Goal: Task Accomplishment & Management: Manage account settings

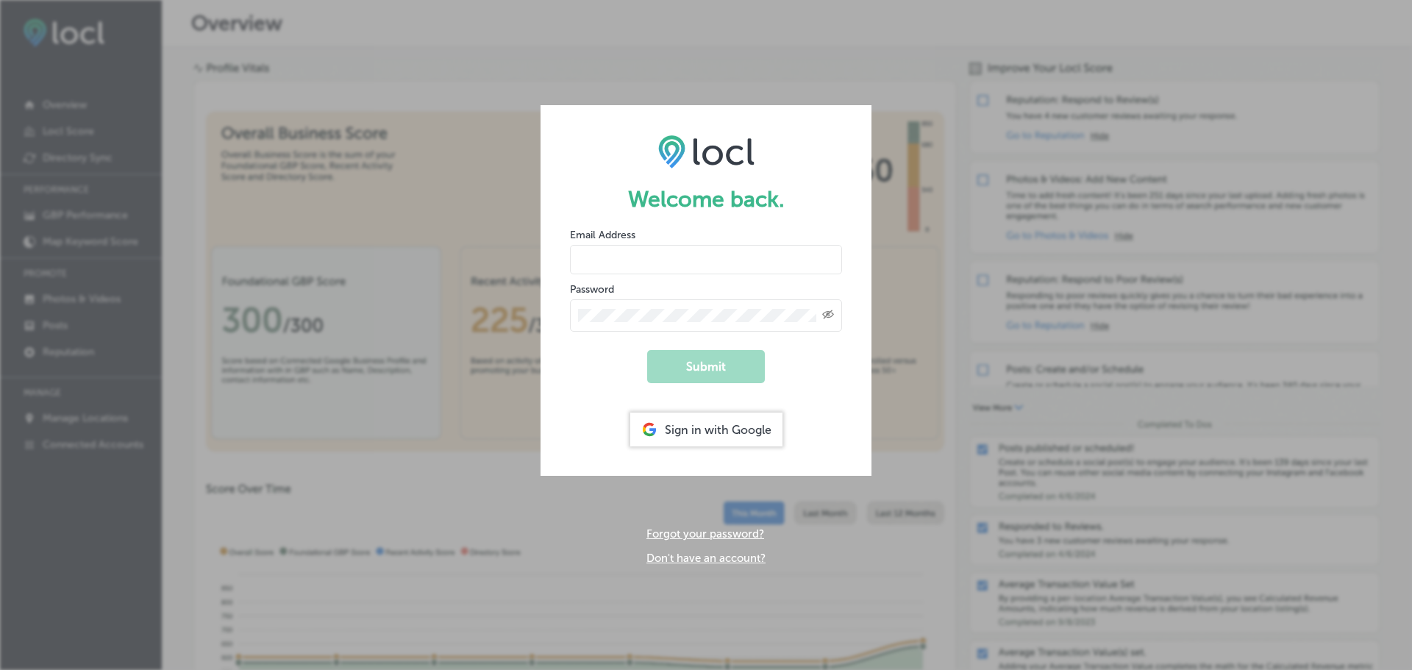
click at [649, 257] on input "email" at bounding box center [706, 259] width 272 height 29
drag, startPoint x: 666, startPoint y: 254, endPoint x: 504, endPoint y: 252, distance: 161.8
click at [504, 252] on div "Welcome back. Email Address [EMAIL_ADDRESS][DOMAIN_NAME] Password Created with …" at bounding box center [706, 335] width 1412 height 670
type input "[EMAIL_ADDRESS][DOMAIN_NAME]"
click at [647, 350] on button "Submit" at bounding box center [706, 366] width 118 height 33
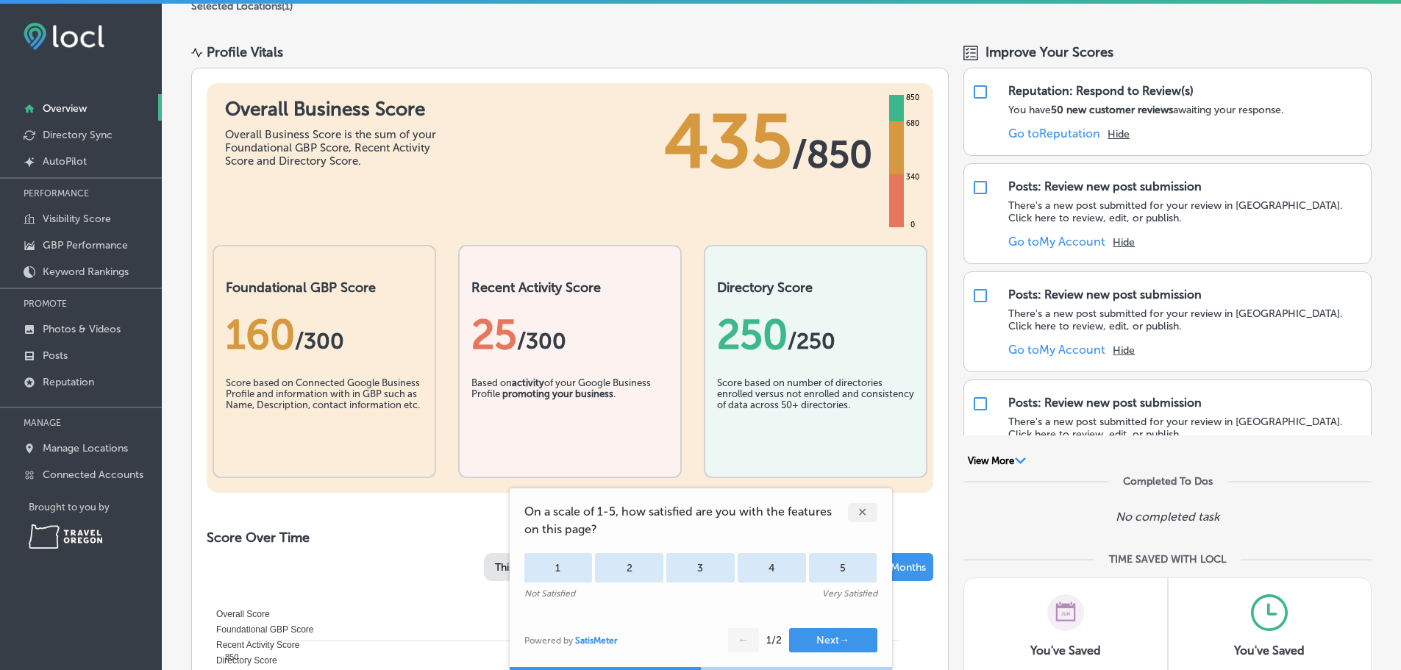
scroll to position [147, 0]
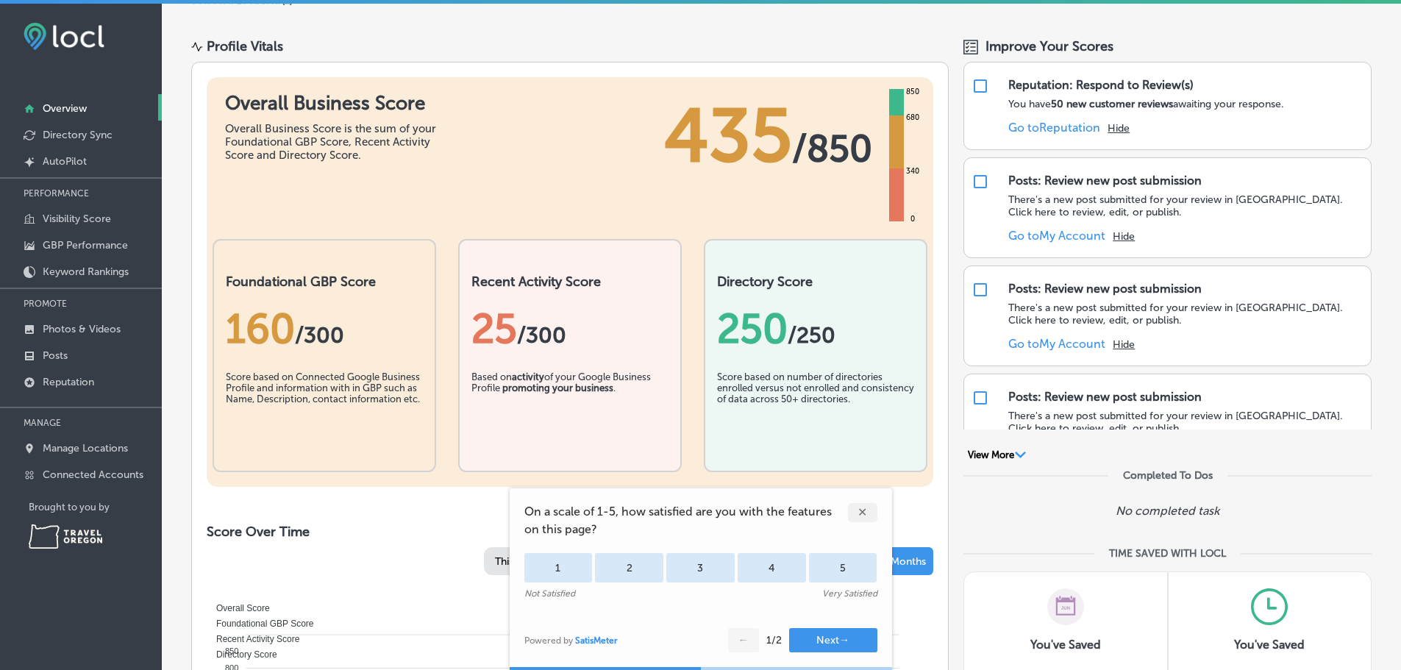
click at [865, 511] on div "✕" at bounding box center [862, 512] width 29 height 19
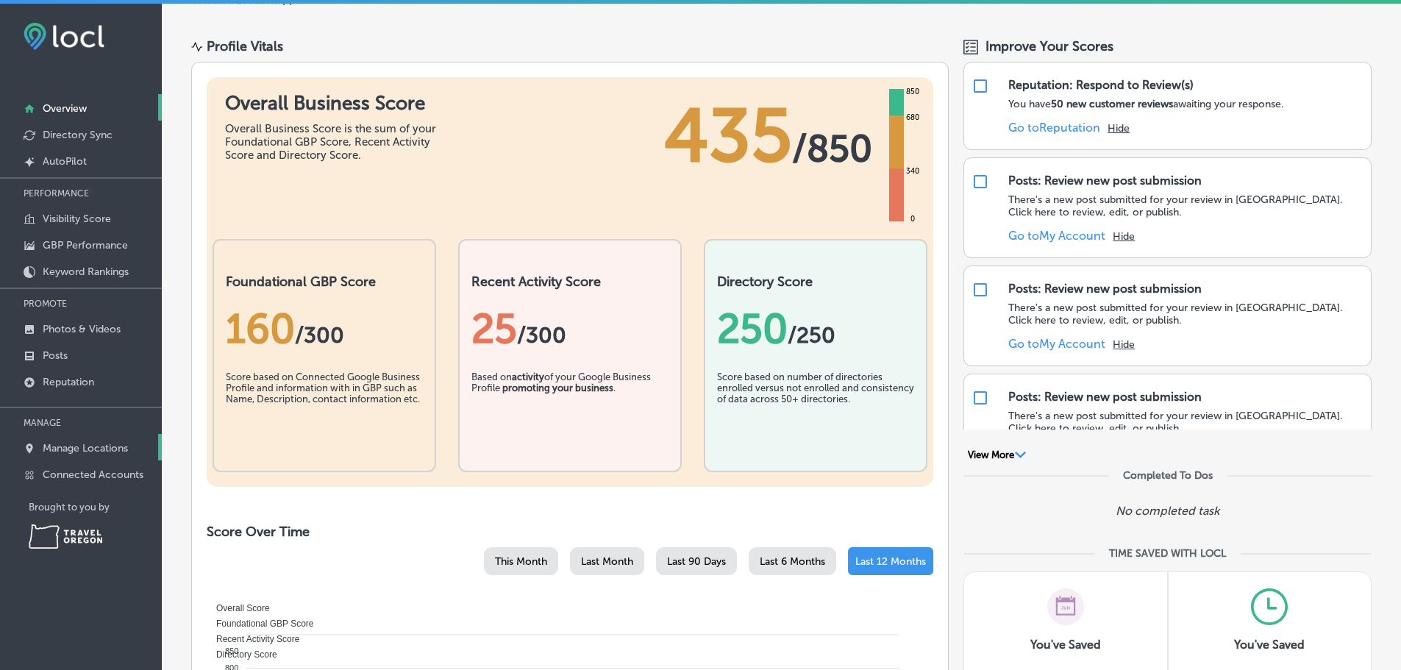
click at [64, 443] on p "Manage Locations" at bounding box center [85, 448] width 85 height 13
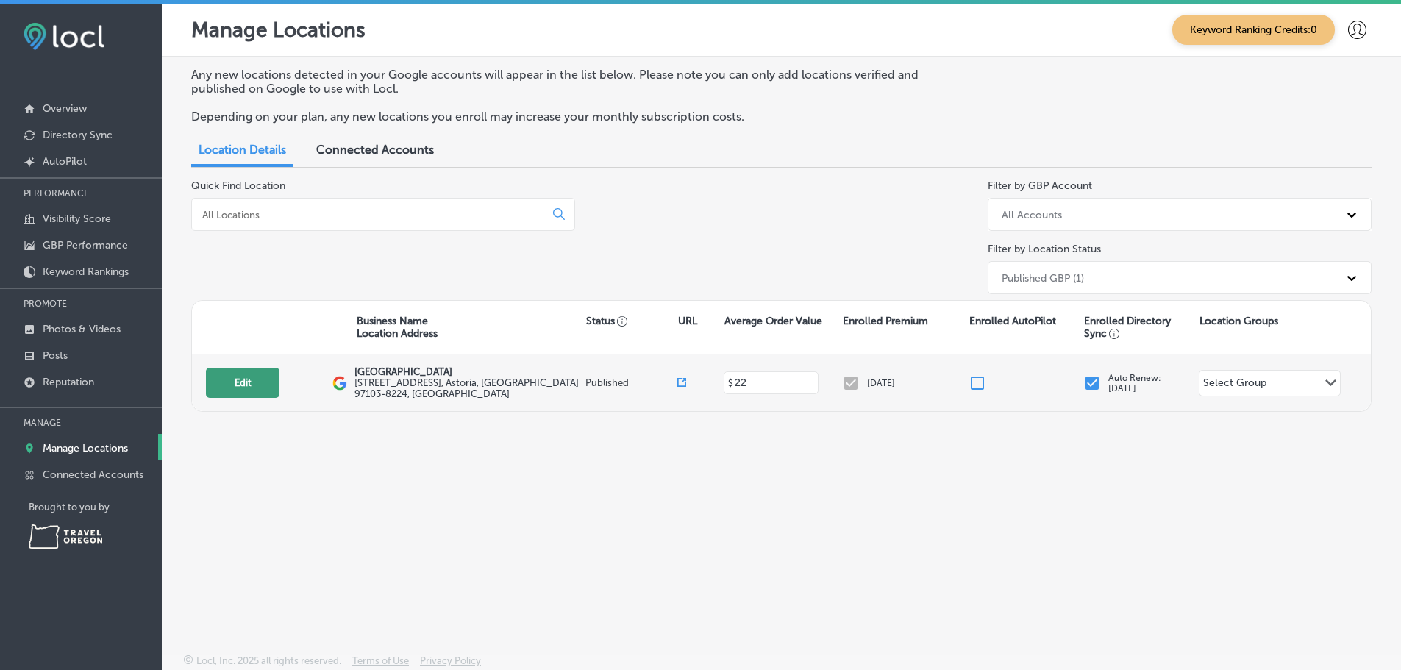
click at [248, 382] on button "Edit" at bounding box center [243, 383] width 74 height 30
select select "US"
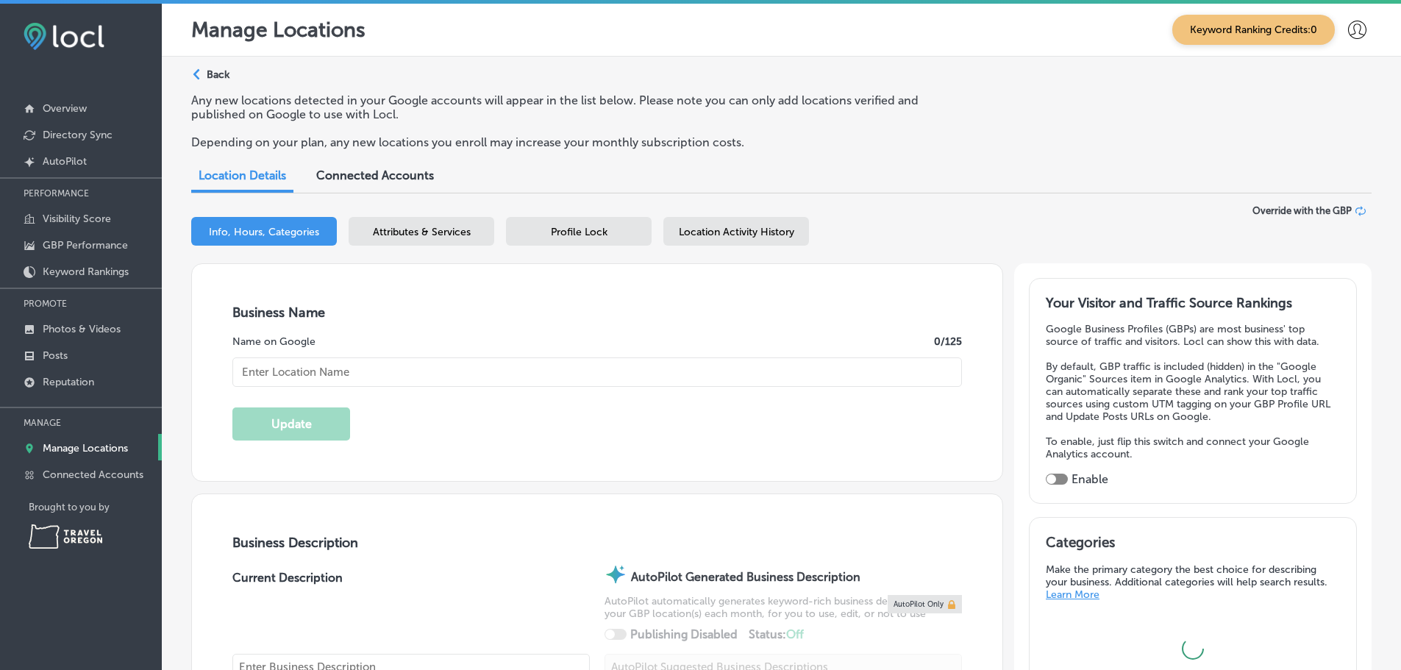
type input "[GEOGRAPHIC_DATA]"
type input "[EMAIL_ADDRESS][DOMAIN_NAME]"
type input "[URL][DOMAIN_NAME]"
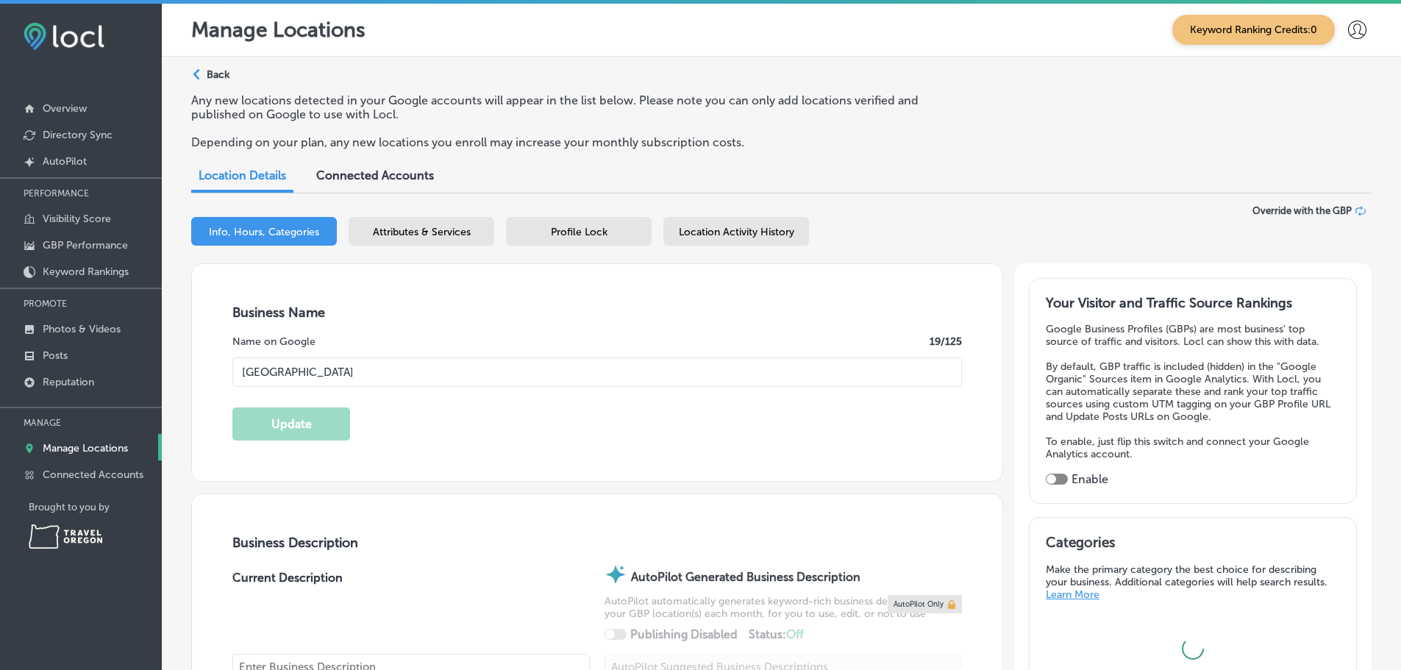
type input "[STREET_ADDRESS]"
type input "Astoria"
type input "97103-8224"
type input "US"
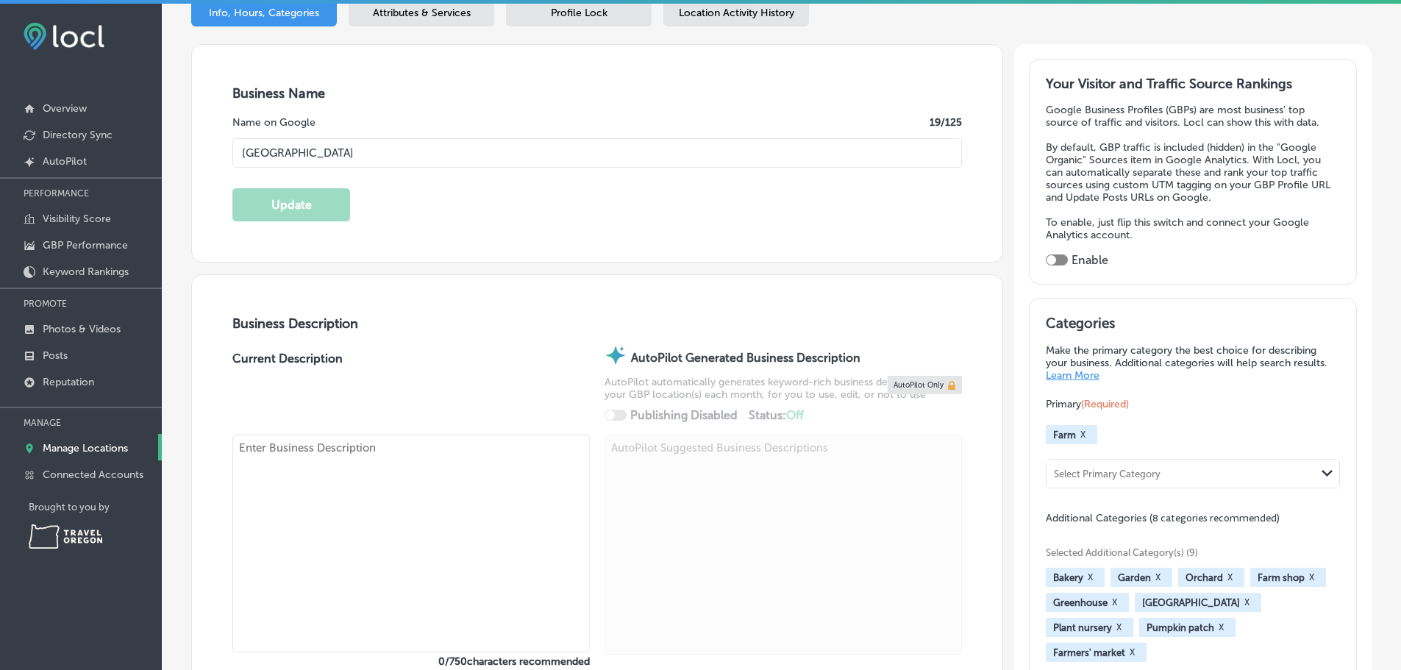
scroll to position [294, 0]
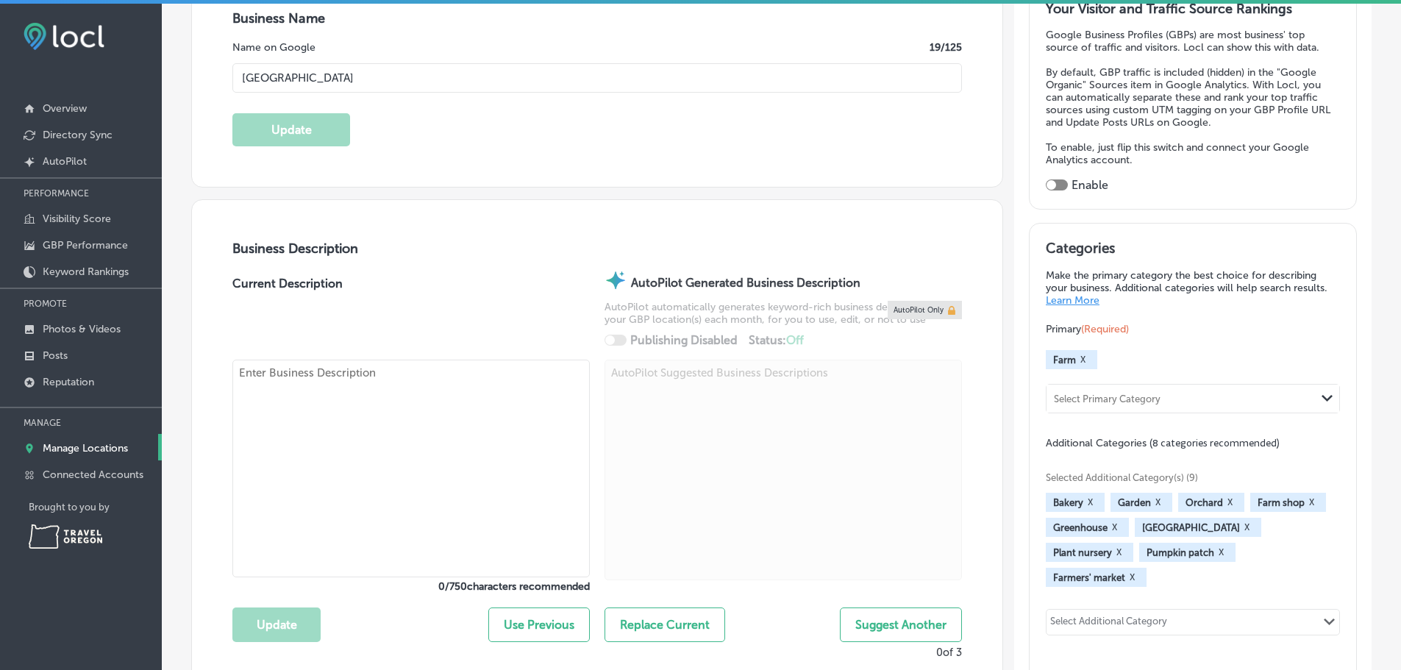
type input "[URL][DOMAIN_NAME]"
checkbox input "true"
type textarea "A family farm and nursery that sells bedding plants and shrubs, seasonal berrie…"
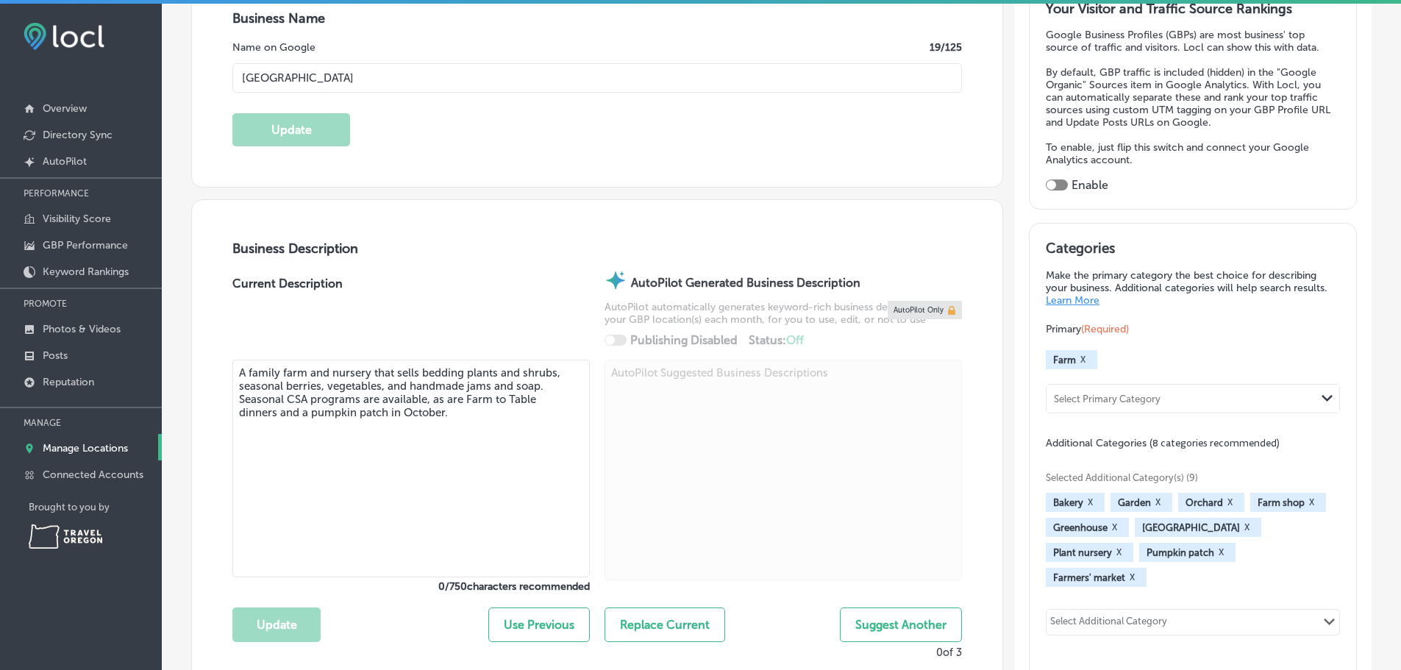
type input "[PHONE_NUMBER]"
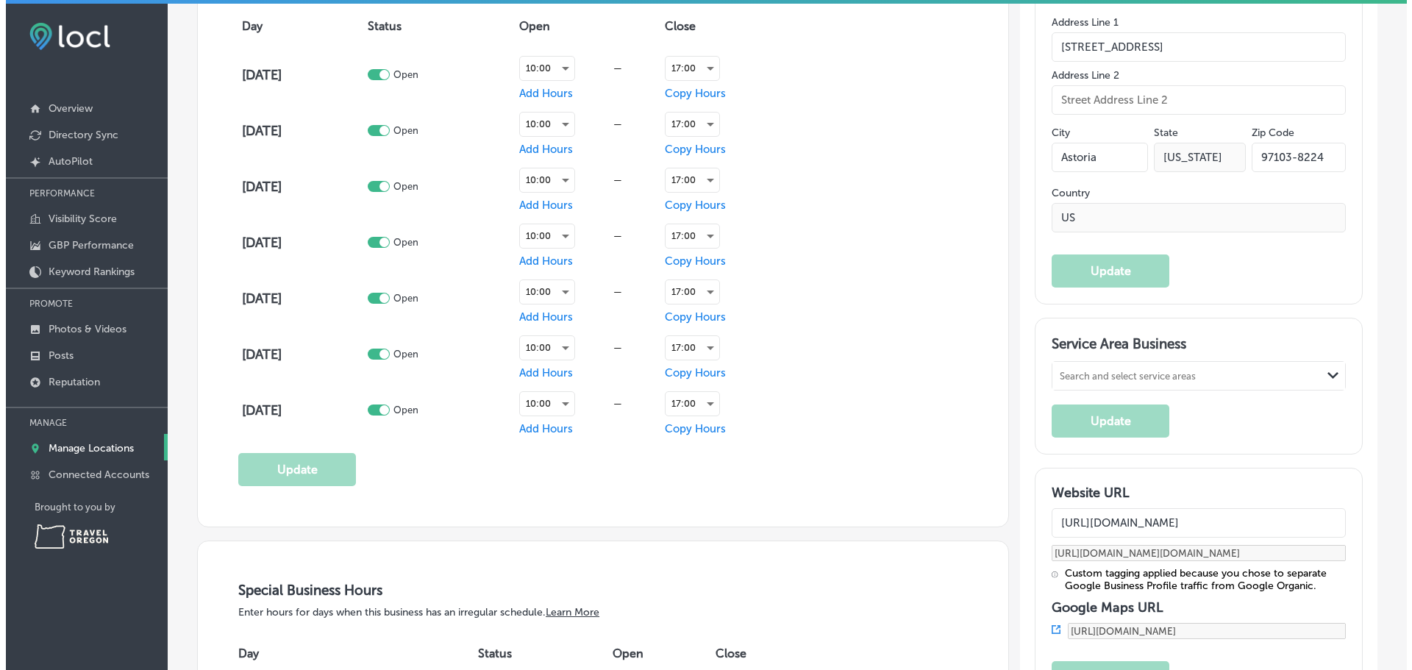
scroll to position [1103, 0]
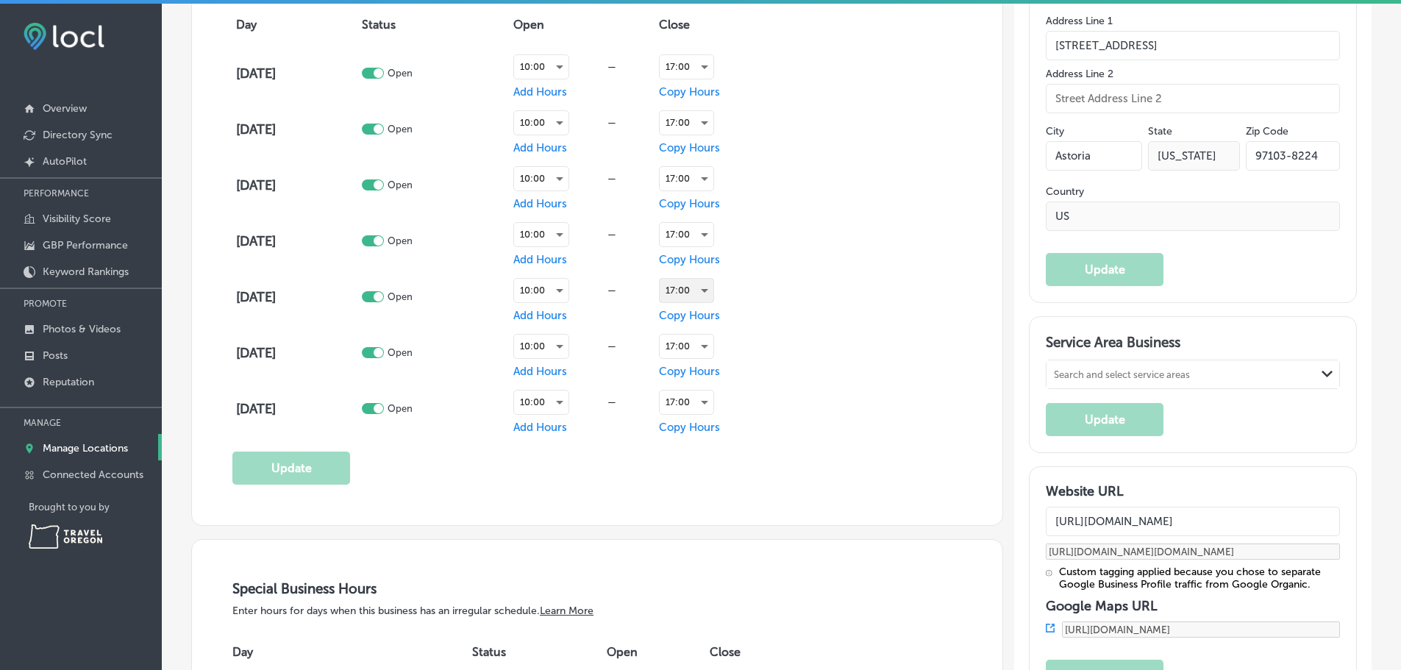
click at [702, 287] on div "17:00" at bounding box center [687, 291] width 54 height 24
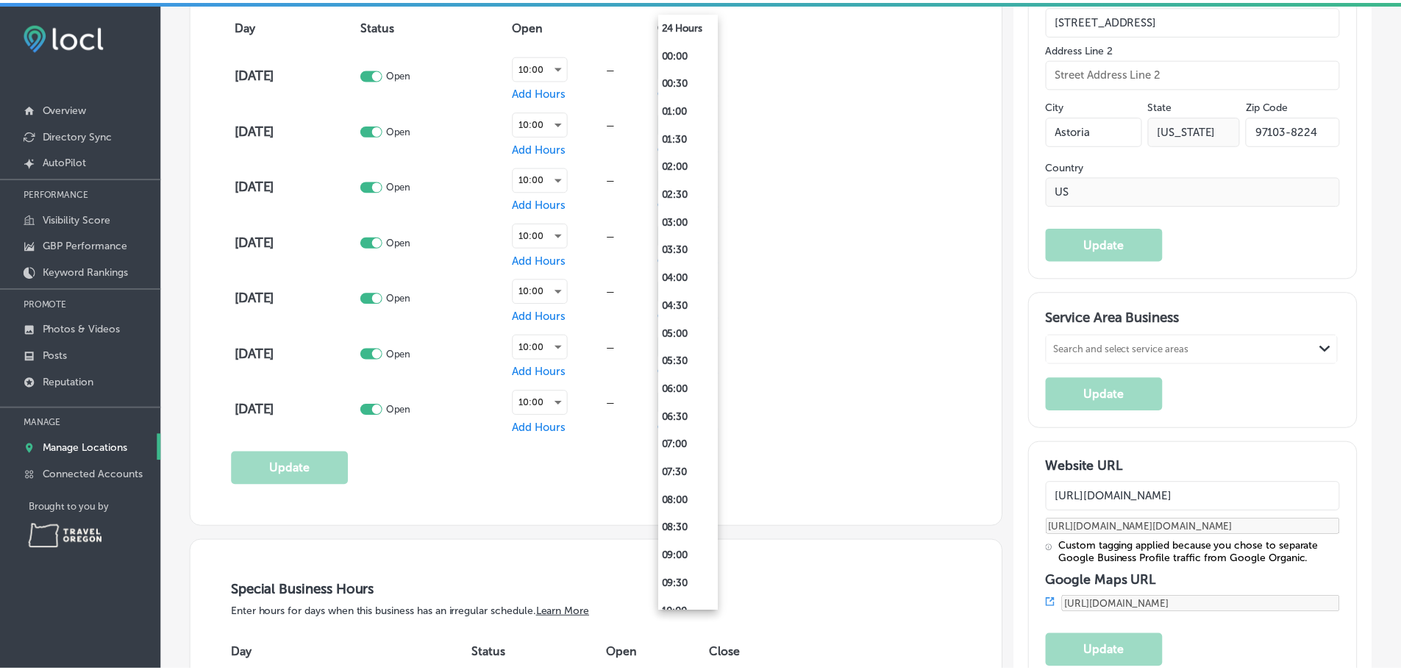
scroll to position [693, 0]
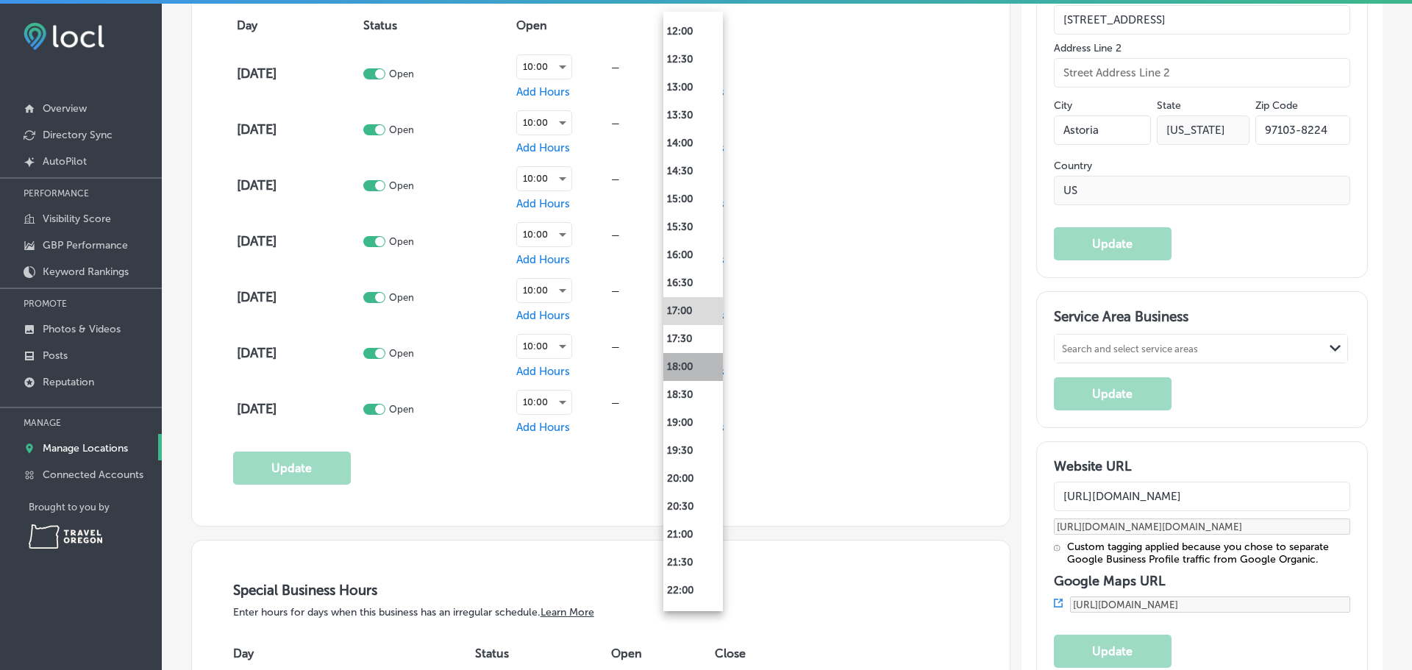
click at [700, 372] on li "18:00" at bounding box center [693, 367] width 60 height 28
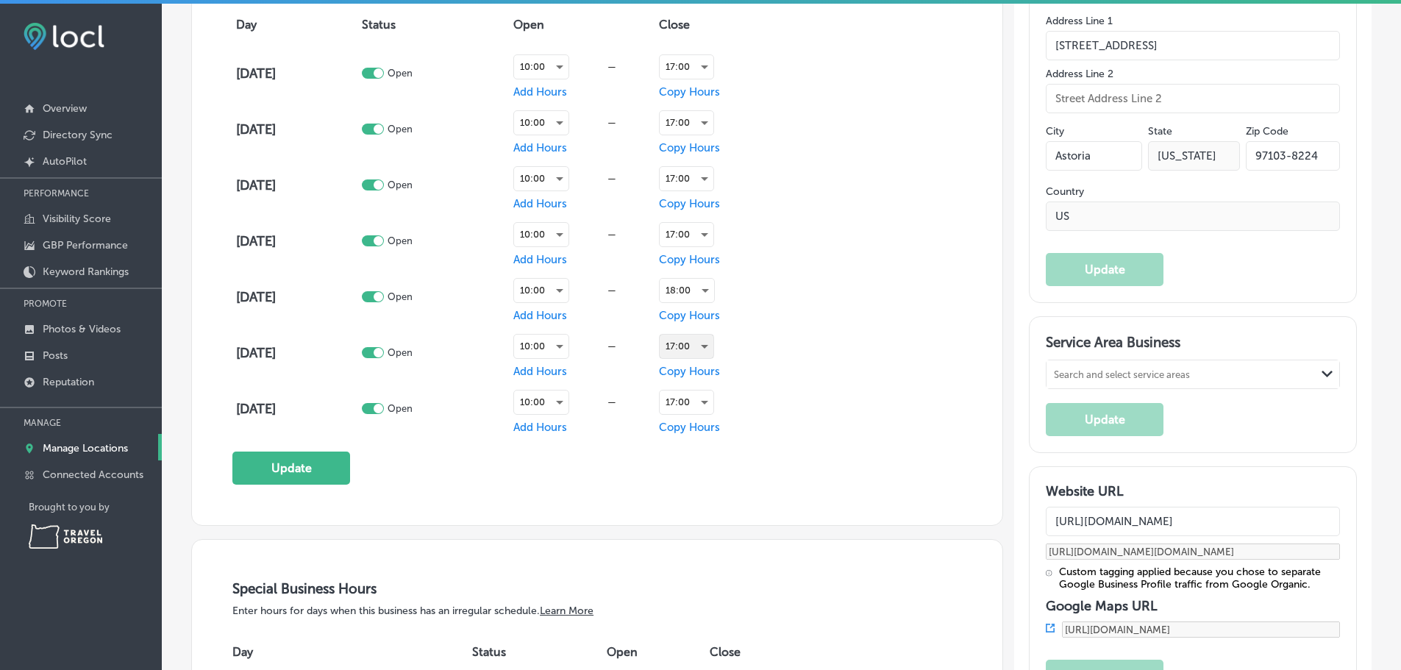
click at [705, 347] on div "17:00" at bounding box center [687, 347] width 54 height 24
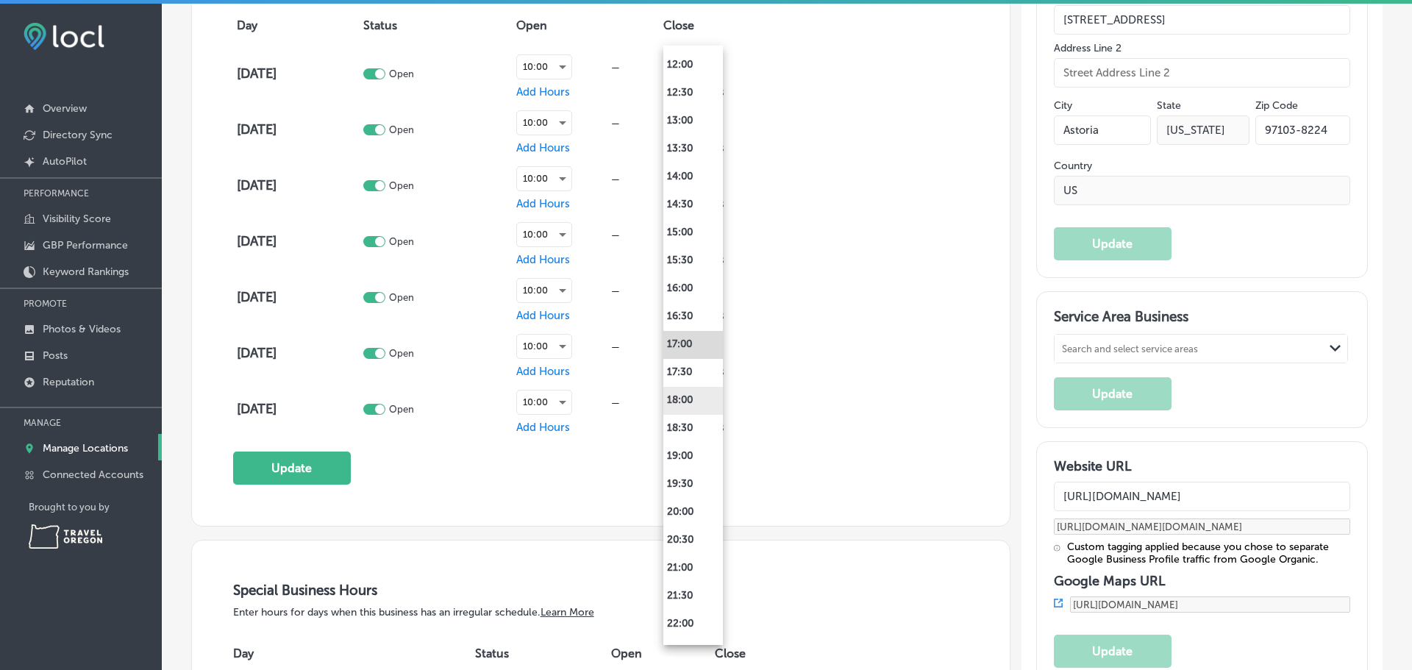
click at [699, 405] on li "18:00" at bounding box center [693, 401] width 60 height 28
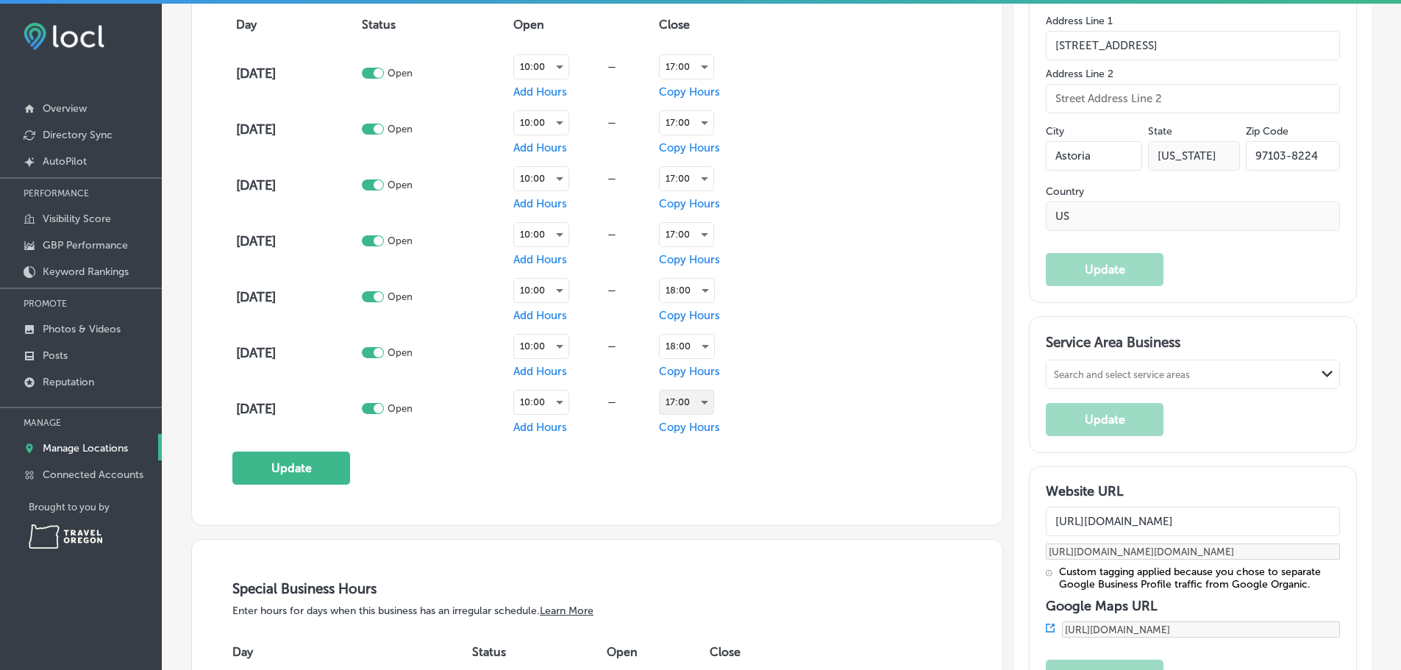
click at [700, 404] on div "17:00" at bounding box center [687, 403] width 54 height 24
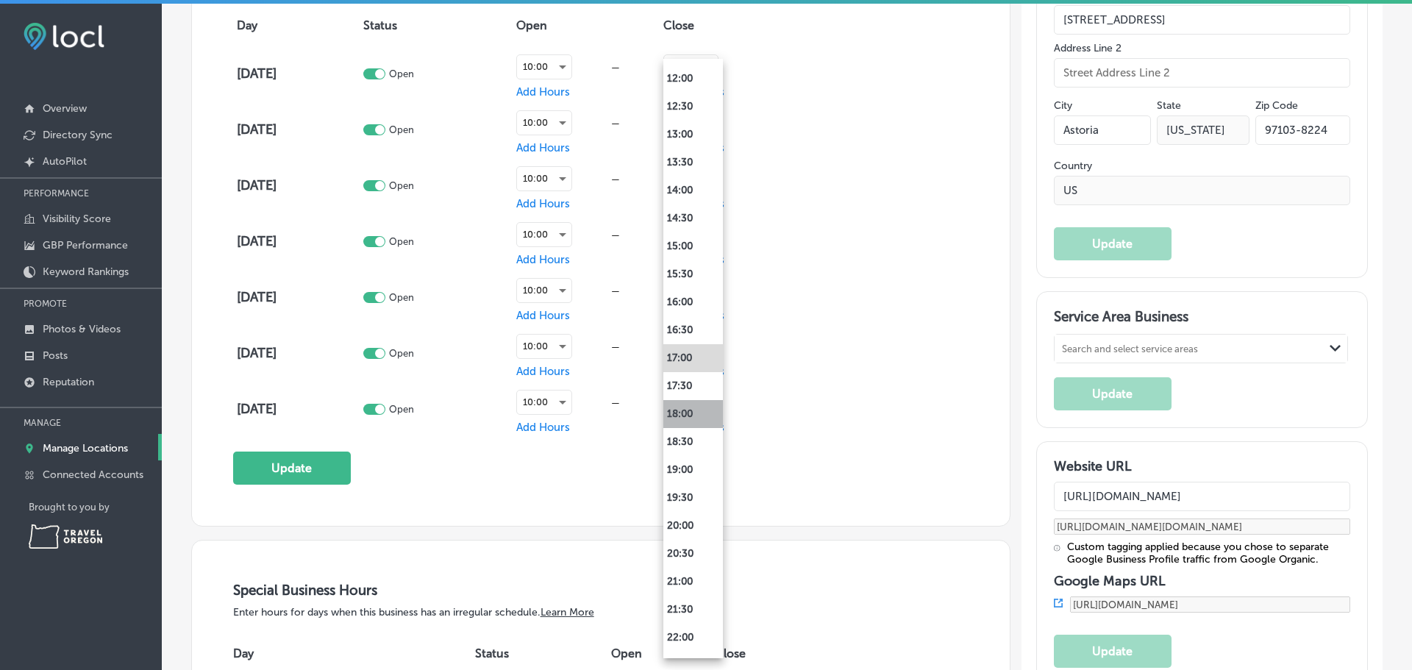
click at [700, 413] on li "18:00" at bounding box center [693, 414] width 60 height 28
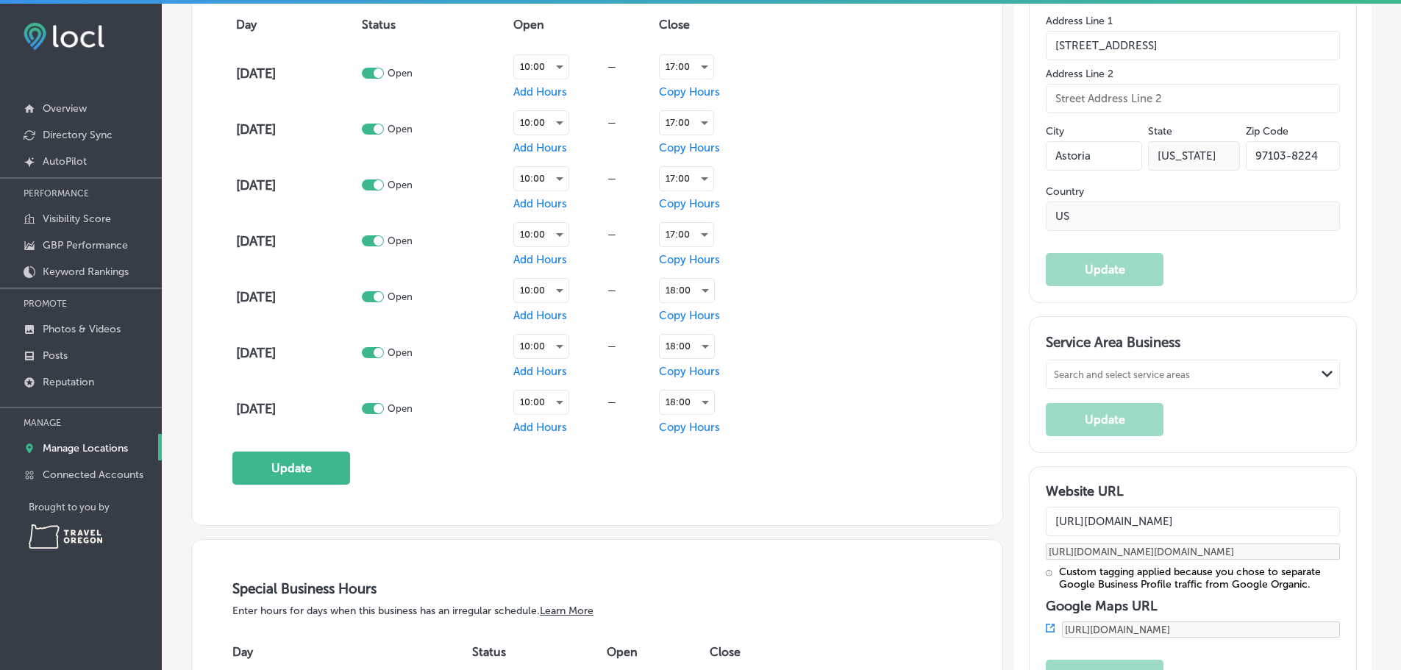
click at [786, 466] on div "Business Hours What days are you open? Day Status Open Close [DATE] Open 10:00 …" at bounding box center [597, 216] width 730 height 535
click at [293, 465] on button "Update" at bounding box center [291, 468] width 118 height 33
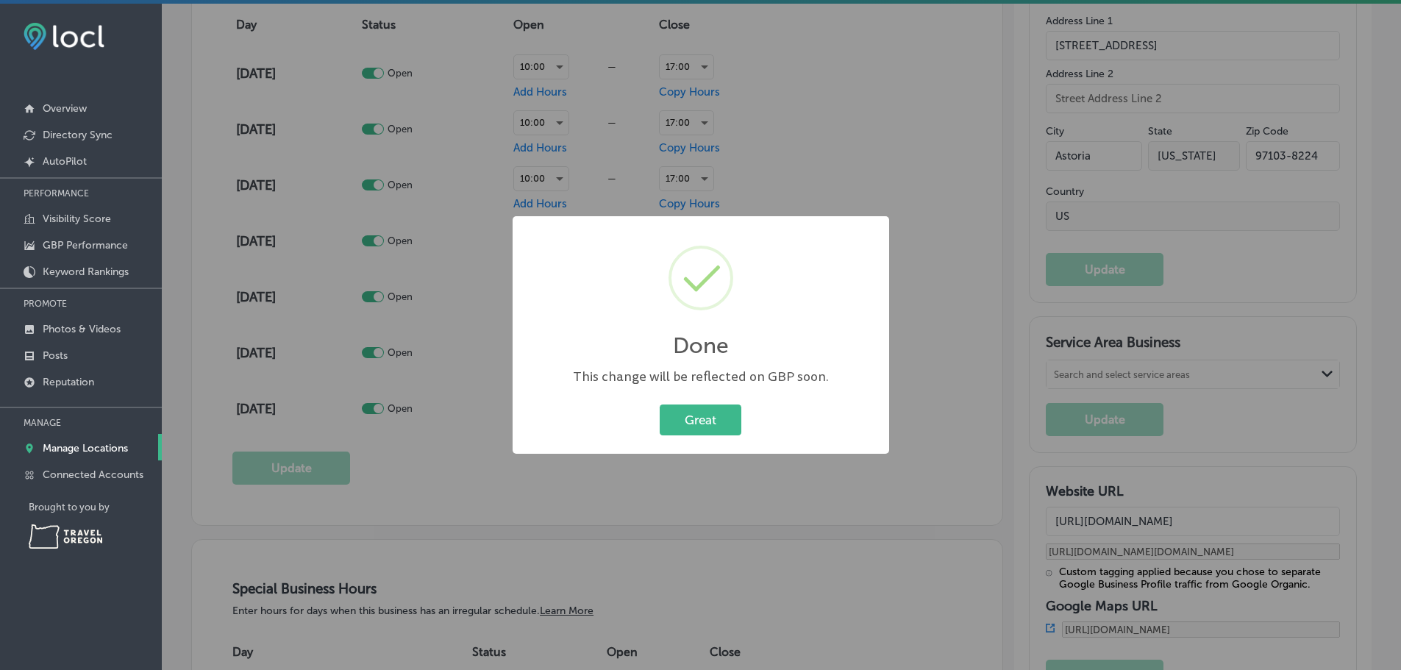
scroll to position [1105, 0]
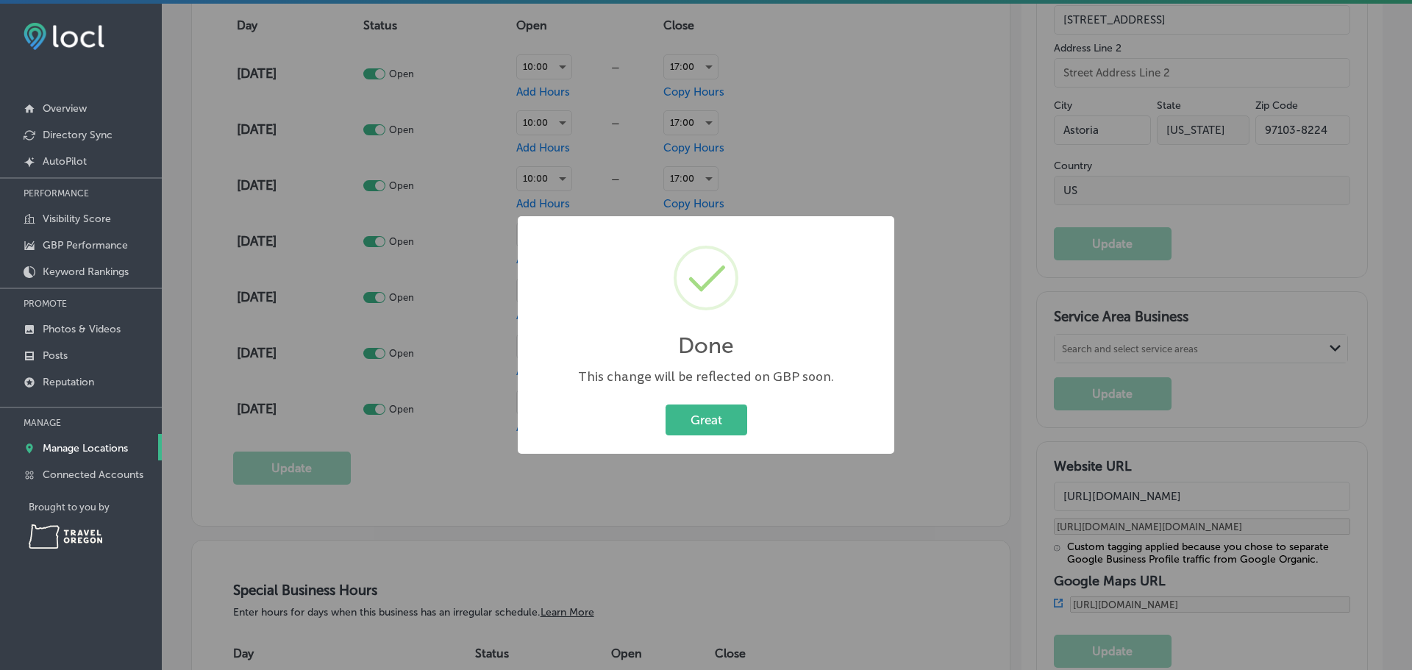
click at [712, 399] on div "Done × This change will be reflected on GBP soon. Great Cancel" at bounding box center [706, 335] width 377 height 238
click at [719, 416] on button "Great" at bounding box center [707, 419] width 82 height 30
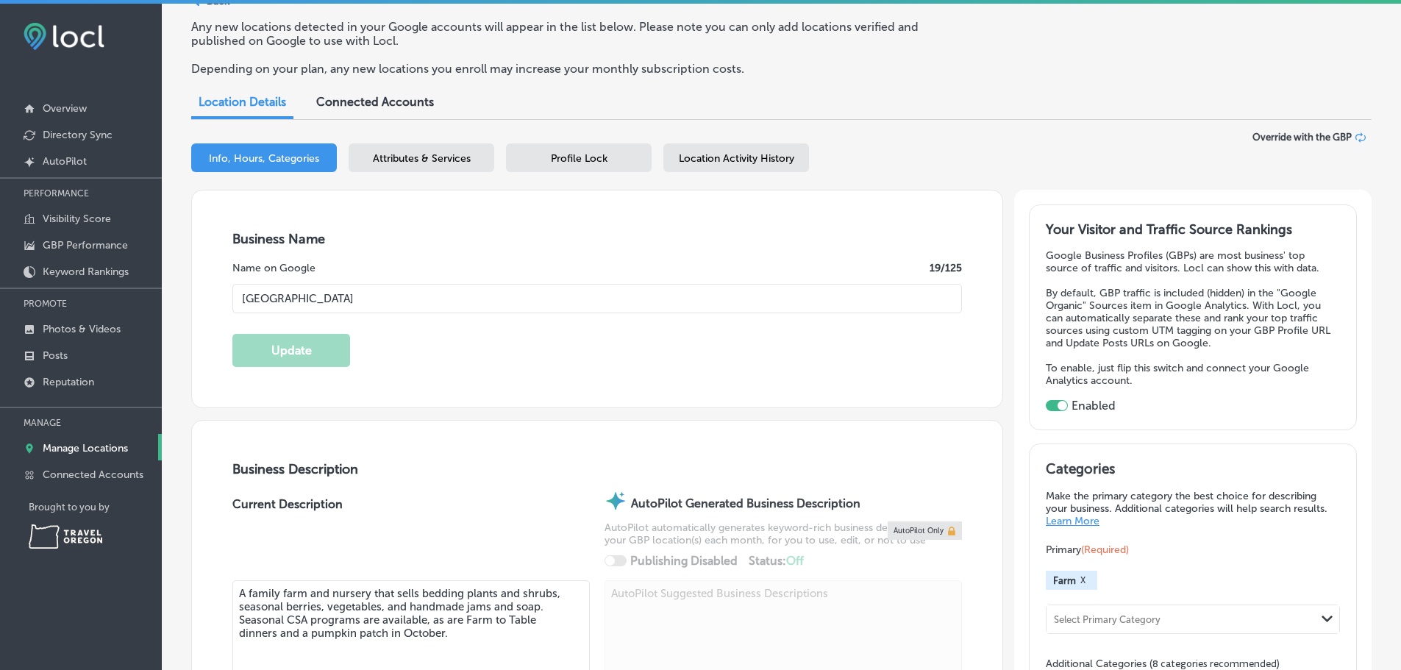
scroll to position [0, 0]
